Goal: Task Accomplishment & Management: Use online tool/utility

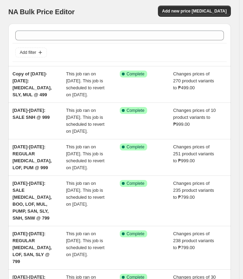
click at [204, 17] on div "NA Bulk Price Editor Add new price [MEDICAL_DATA]" at bounding box center [119, 12] width 223 height 13
click at [205, 12] on span "Add new price [MEDICAL_DATA]" at bounding box center [194, 11] width 65 height 6
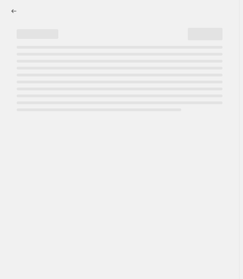
select select "percentage"
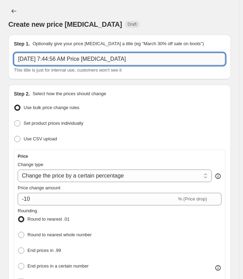
click at [132, 56] on input "[DATE] 7:44:56 AM Price [MEDICAL_DATA]" at bounding box center [120, 59] width 212 height 13
click at [108, 63] on input "text" at bounding box center [120, 59] width 212 height 13
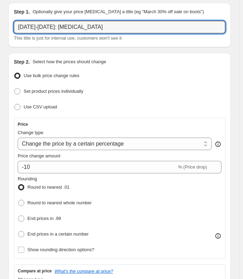
scroll to position [70, 0]
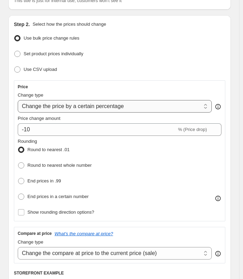
type input "[DATE]-[DATE]: [MEDICAL_DATA]"
click at [144, 104] on select "Change the price to a certain amount Change the price by a certain amount Chang…" at bounding box center [115, 106] width 194 height 13
select select "to"
click at [18, 100] on select "Change the price to a certain amount Change the price by a certain amount Chang…" at bounding box center [115, 106] width 194 height 13
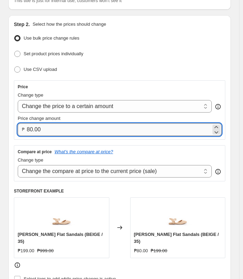
click at [74, 131] on input "80.00" at bounding box center [119, 129] width 185 height 13
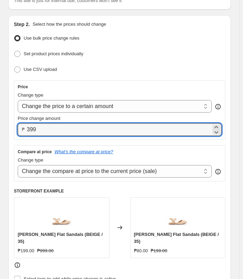
type input "399.00"
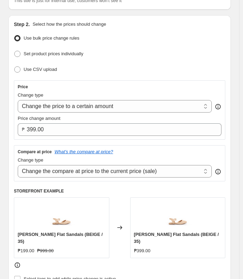
click at [196, 56] on div "Set product prices individually" at bounding box center [120, 54] width 212 height 10
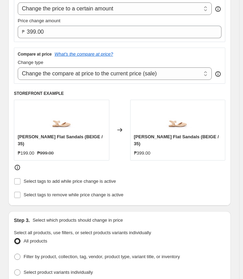
scroll to position [313, 0]
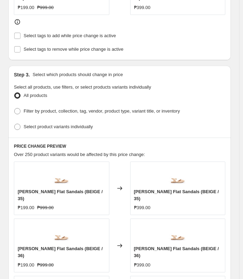
click at [94, 122] on div "Select product variants individually" at bounding box center [120, 127] width 212 height 10
click at [91, 124] on span "Select product variants individually" at bounding box center [58, 126] width 69 height 5
click at [15, 124] on input "Select product variants individually" at bounding box center [14, 124] width 0 height 0
radio input "true"
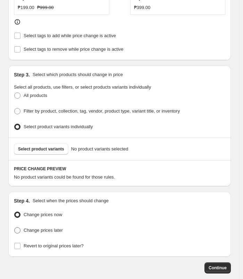
click at [36, 227] on span "Change prices later" at bounding box center [43, 230] width 39 height 7
click at [15, 227] on input "Change prices later" at bounding box center [14, 227] width 0 height 0
radio input "true"
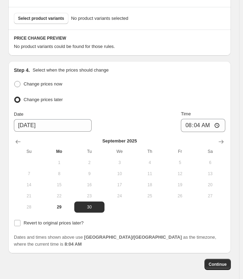
scroll to position [460, 0]
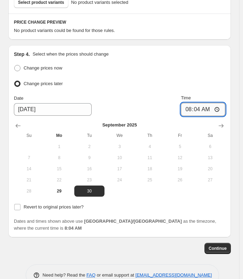
click at [188, 103] on input "08:04" at bounding box center [203, 109] width 45 height 13
type input "10:04"
click at [192, 103] on input "10:04" at bounding box center [203, 109] width 45 height 13
click at [187, 103] on input "00:04" at bounding box center [203, 109] width 45 height 13
click at [191, 103] on input "00:04" at bounding box center [203, 109] width 45 height 13
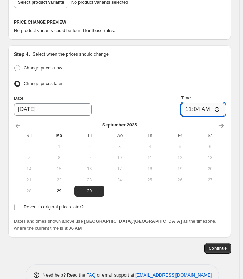
type input "11:00"
click at [209, 103] on input "11:00" at bounding box center [203, 109] width 45 height 13
click at [207, 68] on ul "Change prices now Change prices later" at bounding box center [120, 76] width 212 height 26
click at [25, 204] on span "Revert to original prices later?" at bounding box center [54, 206] width 60 height 5
click at [21, 204] on input "Revert to original prices later?" at bounding box center [17, 207] width 6 height 6
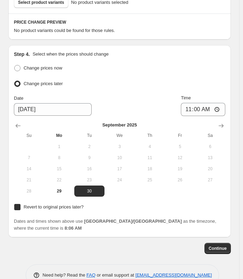
checkbox input "true"
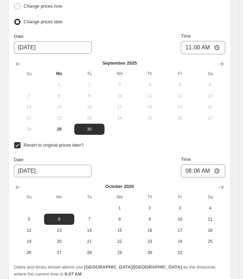
scroll to position [529, 0]
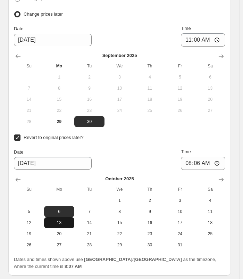
click at [67, 217] on button "13" at bounding box center [59, 222] width 30 height 11
type input "[DATE]"
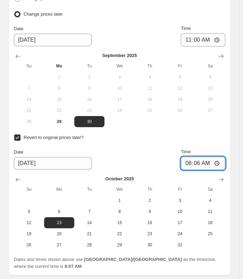
click at [194, 157] on input "08:06" at bounding box center [203, 163] width 45 height 13
click at [193, 157] on input "01:06" at bounding box center [203, 163] width 45 height 13
click at [208, 157] on input "00:00" at bounding box center [203, 163] width 45 height 13
click at [190, 157] on input "12:00" at bounding box center [203, 163] width 45 height 13
click at [193, 157] on input "16:00" at bounding box center [203, 163] width 45 height 13
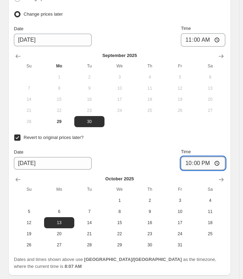
click at [203, 157] on input "22:00" at bounding box center [203, 163] width 45 height 13
type input "10:00"
click at [209, 157] on input "10:00" at bounding box center [203, 163] width 45 height 13
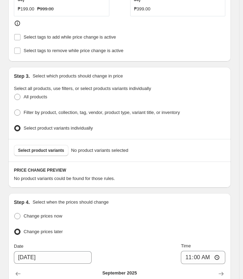
scroll to position [313, 0]
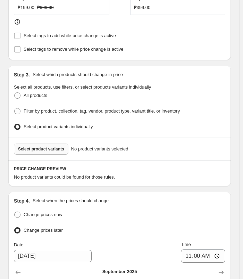
click at [49, 146] on span "Select product variants" at bounding box center [41, 149] width 46 height 6
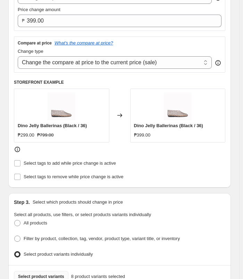
scroll to position [174, 0]
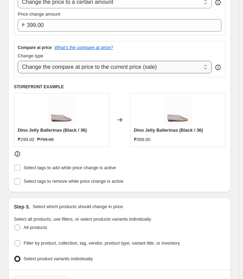
click at [131, 62] on select "Change the compare at price to the current price (sale) Change the compare at p…" at bounding box center [115, 67] width 194 height 13
select select "no_change"
click at [18, 61] on select "Change the compare at price to the current price (sale) Change the compare at p…" at bounding box center [115, 67] width 194 height 13
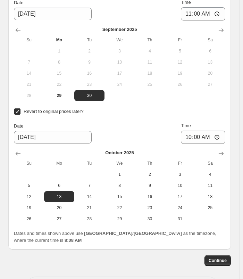
scroll to position [835, 0]
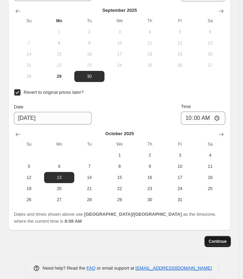
click at [225, 236] on button "Continue" at bounding box center [218, 241] width 26 height 11
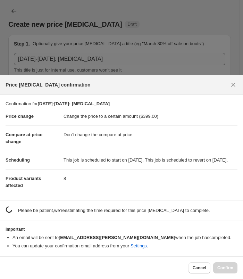
scroll to position [0, 0]
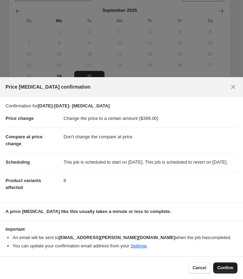
click at [229, 264] on button "Confirm" at bounding box center [226, 268] width 24 height 11
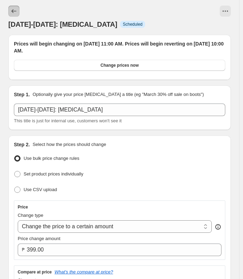
click at [15, 10] on icon "Price change jobs" at bounding box center [13, 11] width 7 height 7
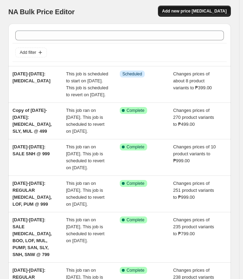
click at [199, 8] on button "Add new price [MEDICAL_DATA]" at bounding box center [194, 11] width 73 height 11
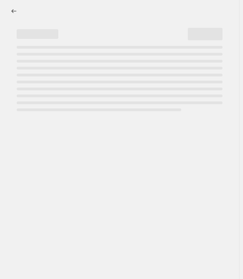
select select "percentage"
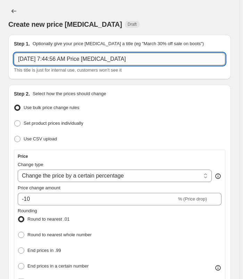
click at [143, 58] on input "[DATE] 7:44:56 AM Price [MEDICAL_DATA]" at bounding box center [120, 59] width 212 height 13
click at [158, 59] on input "[DATE] 7:44:56 AM Price [MEDICAL_DATA]" at bounding box center [120, 59] width 212 height 13
click at [134, 61] on input "[DATE] 7:44:56 AM Price [MEDICAL_DATA]" at bounding box center [120, 59] width 212 height 13
click at [138, 63] on input "[DATE] 7:44:56 AM Price [MEDICAL_DATA]" at bounding box center [120, 59] width 212 height 13
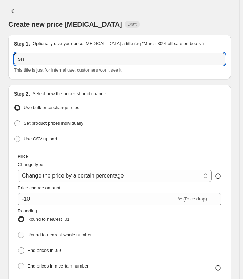
type input "s"
type input "O"
type input "[DATE]-[DATE]: SNK @ 999"
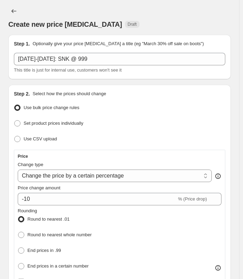
click at [123, 7] on div "Create new price [MEDICAL_DATA] Draft" at bounding box center [119, 18] width 223 height 24
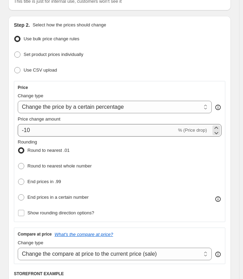
scroll to position [70, 0]
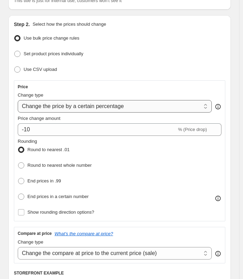
click at [129, 104] on select "Change the price to a certain amount Change the price by a certain amount Chang…" at bounding box center [115, 106] width 194 height 13
select select "to"
click at [18, 100] on select "Change the price to a certain amount Change the price by a certain amount Chang…" at bounding box center [115, 106] width 194 height 13
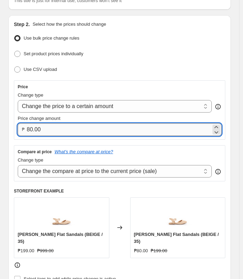
click at [84, 129] on input "80.00" at bounding box center [119, 129] width 185 height 13
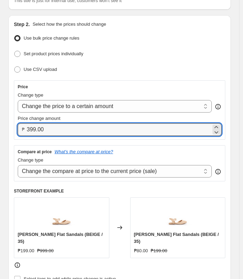
click at [194, 57] on div "Set product prices individually" at bounding box center [120, 54] width 212 height 10
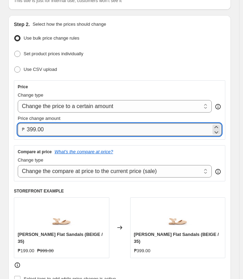
click at [62, 127] on input "399.00" at bounding box center [119, 129] width 185 height 13
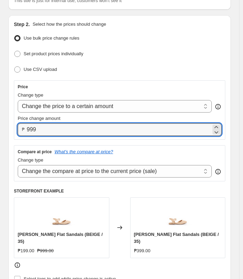
type input "999.00"
click at [194, 51] on div "Set product prices individually" at bounding box center [120, 54] width 212 height 10
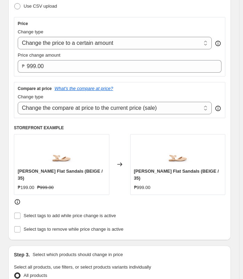
scroll to position [139, 0]
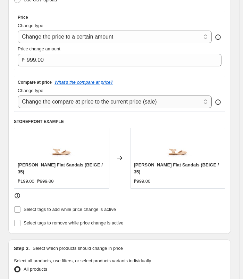
click at [150, 100] on select "Change the compare at price to the current price (sale) Change the compare at p…" at bounding box center [115, 102] width 194 height 13
select select "no_change"
click at [18, 96] on select "Change the compare at price to the current price (sale) Change the compare at p…" at bounding box center [115, 102] width 194 height 13
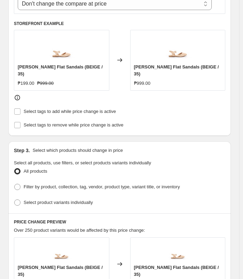
scroll to position [243, 0]
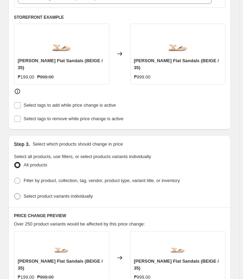
click at [73, 194] on span "Select product variants individually" at bounding box center [58, 196] width 69 height 5
click at [15, 193] on input "Select product variants individually" at bounding box center [14, 193] width 0 height 0
radio input "true"
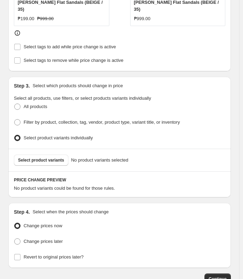
scroll to position [313, 0]
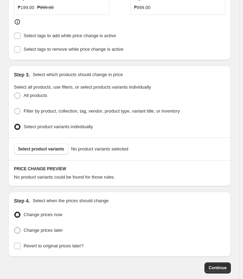
click at [46, 228] on span "Change prices later" at bounding box center [43, 230] width 39 height 5
click at [15, 227] on input "Change prices later" at bounding box center [14, 227] width 0 height 0
radio input "true"
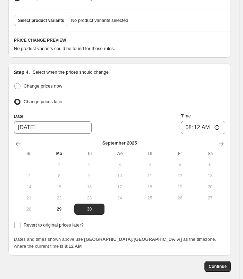
scroll to position [460, 0]
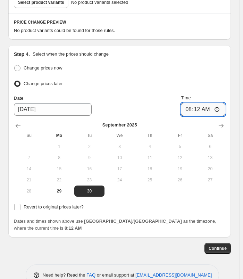
click at [193, 103] on input "08:12" at bounding box center [203, 109] width 45 height 13
click at [192, 103] on input "10:00" at bounding box center [203, 109] width 45 height 13
type input "11:00"
click at [43, 204] on span "Revert to original prices later?" at bounding box center [54, 207] width 60 height 7
click at [21, 204] on input "Revert to original prices later?" at bounding box center [17, 207] width 6 height 6
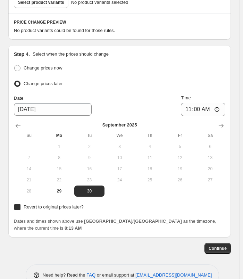
checkbox input "true"
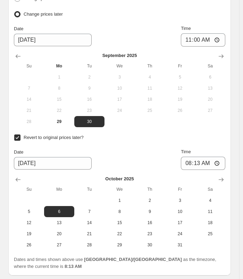
scroll to position [564, 0]
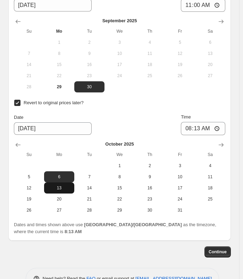
click at [64, 185] on span "13" at bounding box center [59, 188] width 25 height 6
type input "[DATE]"
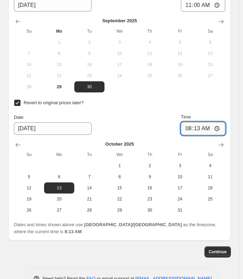
click at [196, 122] on input "08:13" at bounding box center [203, 128] width 45 height 13
type input "10:00"
click at [201, 122] on input "10:00" at bounding box center [203, 128] width 45 height 13
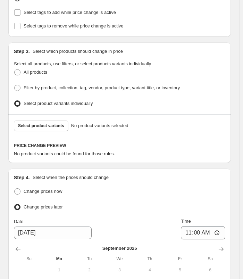
scroll to position [324, 0]
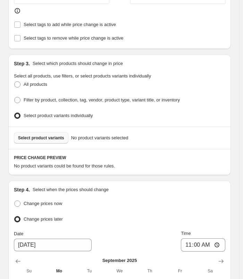
click at [33, 135] on span "Select product variants" at bounding box center [41, 138] width 46 height 6
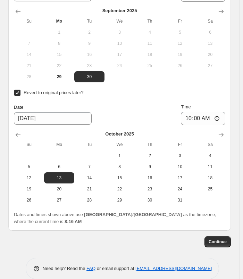
scroll to position [877, 0]
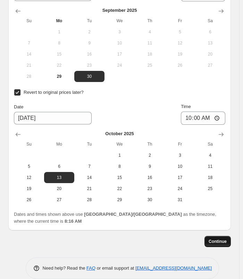
click at [227, 239] on span "Continue" at bounding box center [218, 242] width 18 height 6
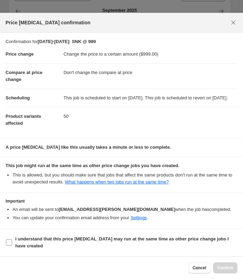
click at [135, 240] on b "I understand that this price [MEDICAL_DATA] may run at the same time as other p…" at bounding box center [122, 242] width 214 height 12
click at [12, 240] on input "I understand that this price [MEDICAL_DATA] may run at the same time as other p…" at bounding box center [9, 243] width 6 height 6
checkbox input "true"
click at [225, 272] on button "Confirm" at bounding box center [226, 268] width 24 height 11
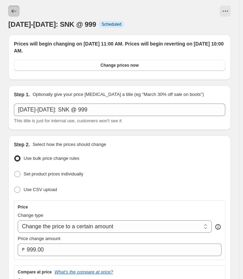
click at [14, 15] on button "Price change jobs" at bounding box center [13, 11] width 11 height 11
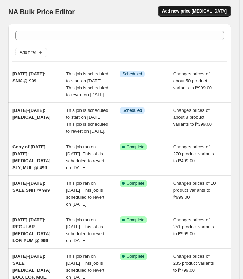
click at [227, 13] on span "Add new price [MEDICAL_DATA]" at bounding box center [194, 11] width 65 height 6
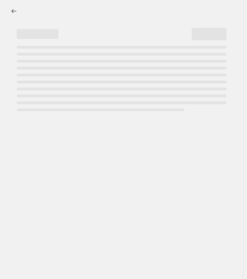
select select "percentage"
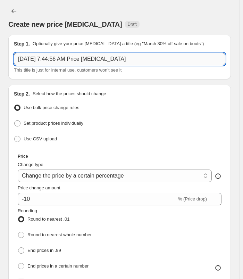
click at [133, 58] on input "[DATE] 7:44:56 AM Price [MEDICAL_DATA]" at bounding box center [120, 59] width 212 height 13
click at [113, 56] on input "[DATE]" at bounding box center [120, 59] width 212 height 13
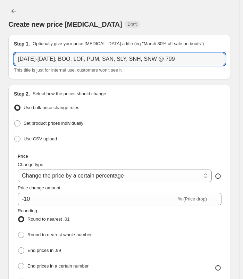
type input "[DATE]-[DATE]: BOO, LOF, PUM, SAN, SLY, SNH, SNW @ 799"
click at [174, 13] on div "Create new price [MEDICAL_DATA] Draft" at bounding box center [119, 18] width 223 height 24
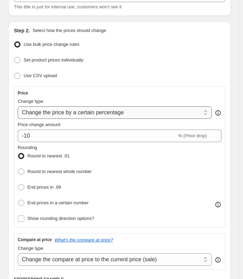
scroll to position [70, 0]
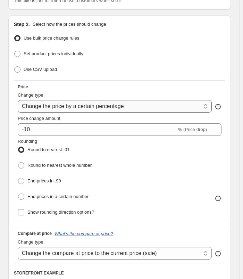
click at [132, 109] on select "Change the price to a certain amount Change the price by a certain amount Chang…" at bounding box center [115, 106] width 194 height 13
select select "to"
click at [18, 100] on select "Change the price to a certain amount Change the price by a certain amount Chang…" at bounding box center [115, 106] width 194 height 13
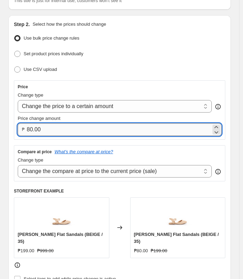
click at [73, 127] on input "80.00" at bounding box center [119, 129] width 185 height 13
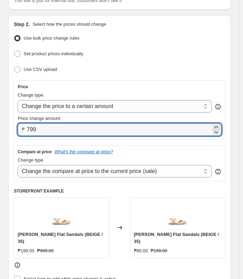
type input "799.00"
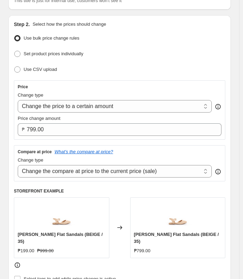
click at [147, 38] on div "Use bulk price change rules" at bounding box center [120, 38] width 212 height 10
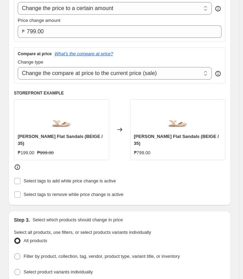
scroll to position [209, 0]
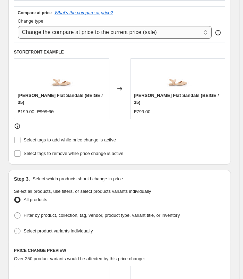
click at [156, 32] on select "Change the compare at price to the current price (sale) Change the compare at p…" at bounding box center [115, 32] width 194 height 13
select select "no_change"
click at [18, 26] on select "Change the compare at price to the current price (sale) Change the compare at p…" at bounding box center [115, 32] width 194 height 13
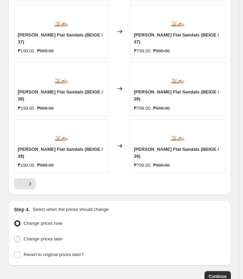
scroll to position [585, 0]
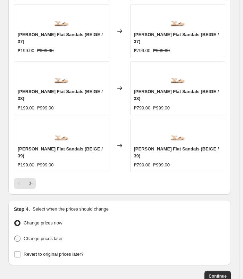
click at [49, 236] on span "Change prices later" at bounding box center [43, 238] width 39 height 5
click at [15, 236] on input "Change prices later" at bounding box center [14, 236] width 0 height 0
radio input "true"
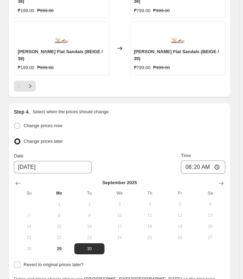
scroll to position [705, 0]
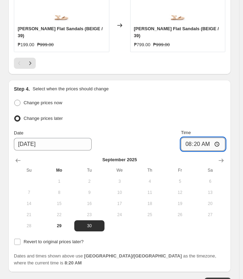
click at [193, 138] on input "08:20" at bounding box center [203, 144] width 45 height 13
type input "11:00"
click at [212, 138] on input "11:00" at bounding box center [203, 144] width 45 height 13
click at [49, 239] on span "Revert to original prices later?" at bounding box center [54, 241] width 60 height 5
click at [21, 239] on input "Revert to original prices later?" at bounding box center [17, 242] width 6 height 6
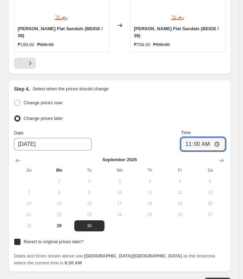
checkbox input "true"
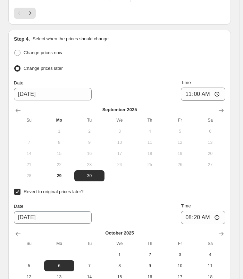
scroll to position [774, 0]
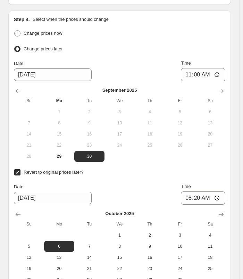
drag, startPoint x: 62, startPoint y: 209, endPoint x: 78, endPoint y: 192, distance: 23.9
click at [62, 252] on button "13" at bounding box center [59, 257] width 30 height 11
type input "[DATE]"
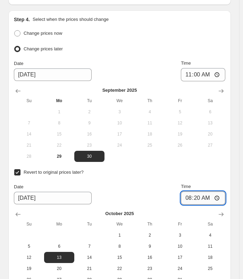
click at [194, 192] on input "08:20" at bounding box center [203, 198] width 45 height 13
type input "10:00"
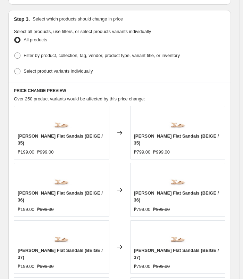
scroll to position [361, 0]
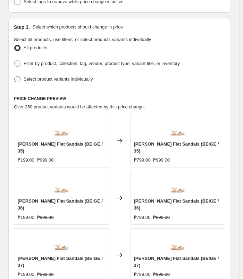
click at [82, 76] on span "Select product variants individually" at bounding box center [58, 79] width 69 height 7
click at [15, 76] on input "Select product variants individually" at bounding box center [14, 76] width 0 height 0
radio input "true"
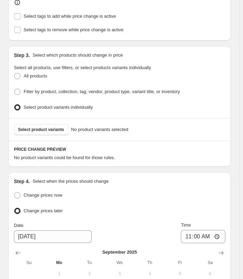
scroll to position [348, 0]
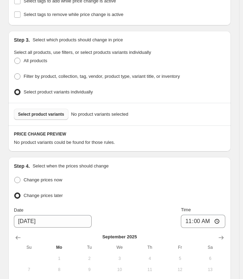
click at [38, 112] on span "Select product variants" at bounding box center [41, 115] width 46 height 6
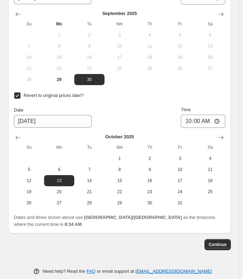
scroll to position [835, 0]
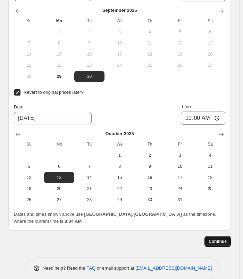
click at [221, 236] on button "Continue" at bounding box center [218, 241] width 26 height 11
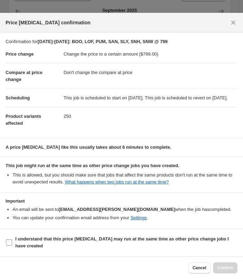
click at [33, 242] on b "I understand that this price [MEDICAL_DATA] may run at the same time as other p…" at bounding box center [122, 242] width 214 height 12
click at [12, 242] on input "I understand that this price [MEDICAL_DATA] may run at the same time as other p…" at bounding box center [9, 243] width 6 height 6
checkbox input "true"
click at [232, 271] on span "Confirm" at bounding box center [226, 268] width 16 height 6
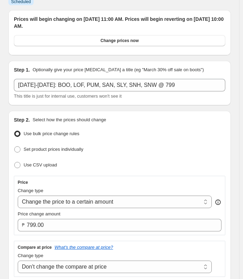
scroll to position [1, 0]
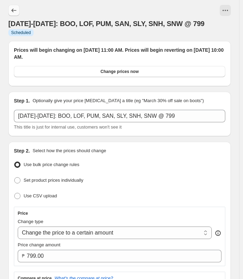
click at [15, 12] on icon "Price change jobs" at bounding box center [13, 10] width 7 height 7
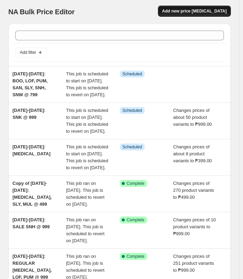
click at [190, 10] on span "Add new price [MEDICAL_DATA]" at bounding box center [194, 11] width 65 height 6
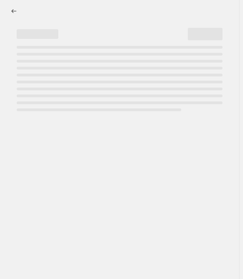
select select "percentage"
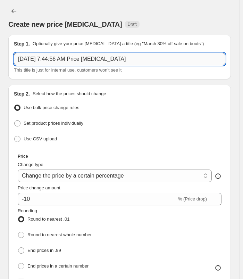
click at [73, 59] on input "[DATE] 7:44:56 AM Price [MEDICAL_DATA]" at bounding box center [120, 59] width 212 height 13
click at [114, 57] on input "[DATE]=PCT 13" at bounding box center [120, 59] width 212 height 13
click at [43, 57] on input "[DATE]=PCT 13" at bounding box center [120, 59] width 212 height 13
click at [67, 60] on input "[DATE]-[DATE]" at bounding box center [120, 59] width 212 height 13
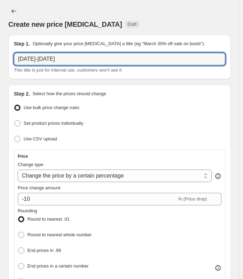
type input "[DATE]-[DATE]"
